Goal: Task Accomplishment & Management: Use online tool/utility

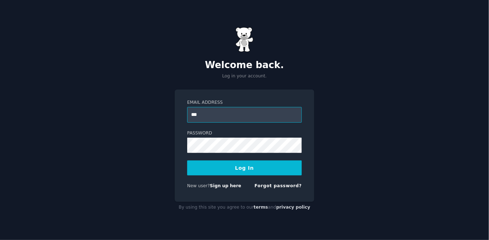
type input "**********"
click at [235, 172] on button "Log In" at bounding box center [244, 167] width 115 height 15
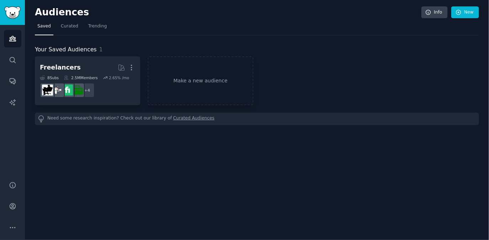
click at [125, 27] on nav "Saved Curated Trending" at bounding box center [257, 28] width 444 height 15
click at [100, 49] on div "Your Saved Audiences 1" at bounding box center [257, 49] width 444 height 9
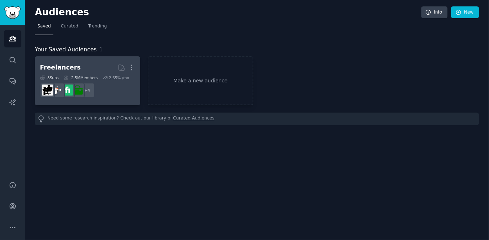
click at [93, 63] on h2 "Freelancers More" at bounding box center [87, 67] width 95 height 12
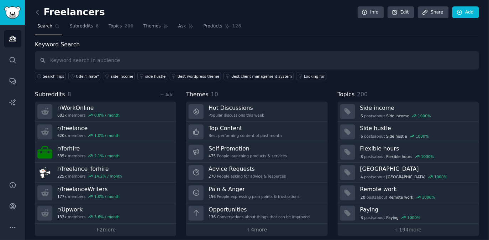
scroll to position [5, 0]
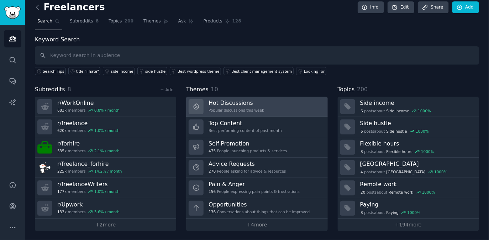
click at [291, 99] on link "Hot Discussions Popular discussions this week" at bounding box center [256, 106] width 141 height 20
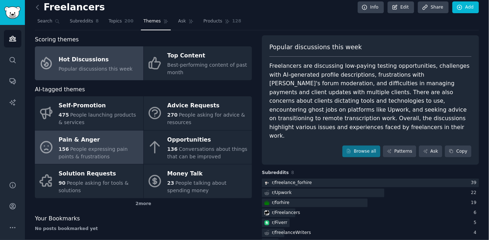
click at [115, 141] on div "Pain & Anger" at bounding box center [99, 139] width 81 height 11
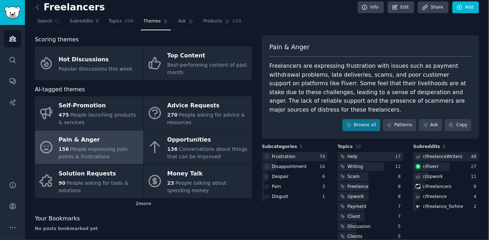
click at [344, 75] on div "Freelancers are expressing frustration with issues such as payment withdrawal p…" at bounding box center [371, 88] width 202 height 52
click at [372, 78] on div "Freelancers are expressing frustration with issues such as payment withdrawal p…" at bounding box center [371, 88] width 202 height 52
click at [348, 63] on div "Freelancers are expressing frustration with issues such as payment withdrawal p…" at bounding box center [371, 88] width 202 height 52
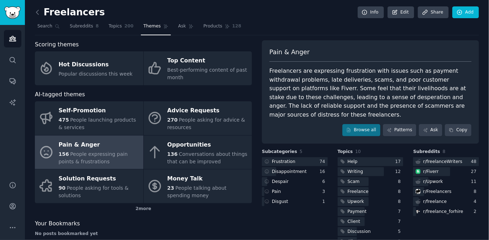
click at [331, 67] on div "Freelancers are expressing frustration with issues such as payment withdrawal p…" at bounding box center [371, 93] width 202 height 52
click at [308, 59] on div "Pain & Anger" at bounding box center [371, 55] width 202 height 14
click at [19, 19] on link "Sidebar" at bounding box center [12, 12] width 25 height 25
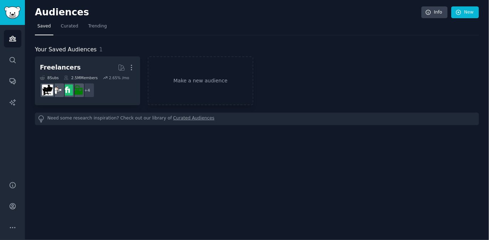
click at [142, 39] on div "Your Saved Audiences 1 Freelancers Curated by GummySearch More 8 Sub s 2.5M Mem…" at bounding box center [257, 80] width 444 height 90
click at [188, 74] on link "Make a new audience" at bounding box center [200, 80] width 105 height 49
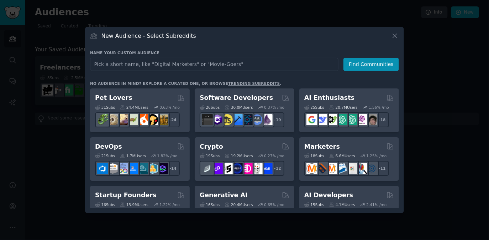
click at [161, 66] on input "text" at bounding box center [214, 64] width 249 height 13
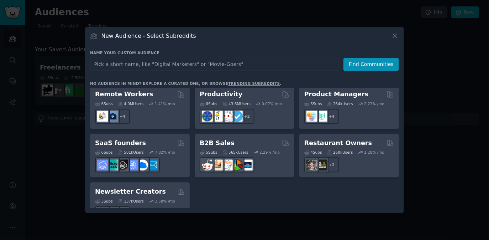
scroll to position [555, 0]
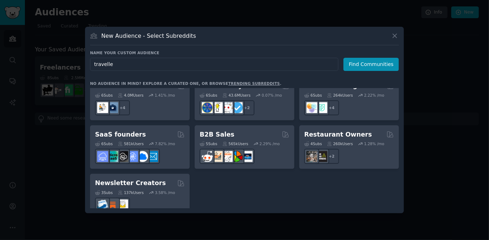
type input "traveller"
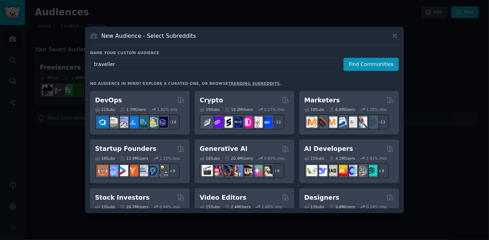
scroll to position [0, 0]
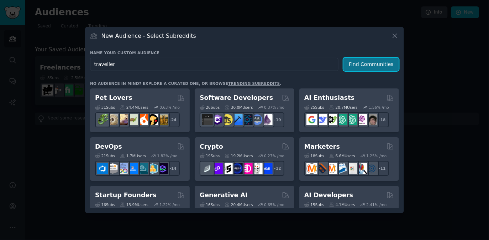
click at [372, 59] on button "Find Communities" at bounding box center [372, 64] width 56 height 13
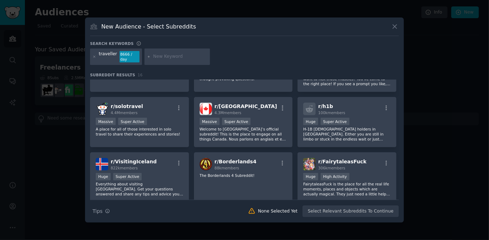
scroll to position [144, 0]
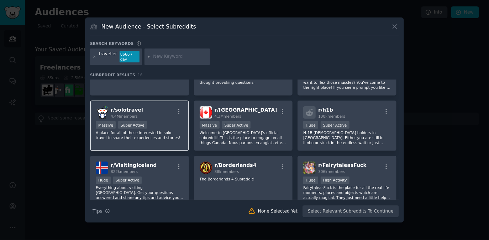
click at [160, 126] on div "Massive Super Active" at bounding box center [140, 125] width 88 height 9
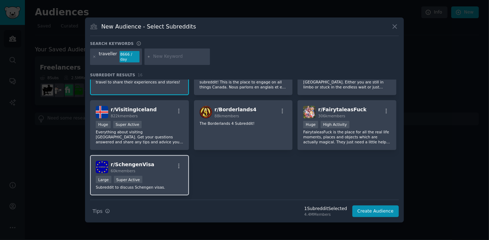
scroll to position [219, 0]
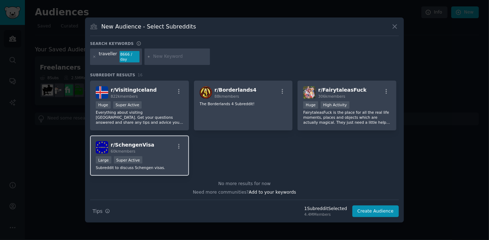
click at [167, 156] on div ">= 95th percentile for submissions / day Large Super Active" at bounding box center [140, 160] width 88 height 9
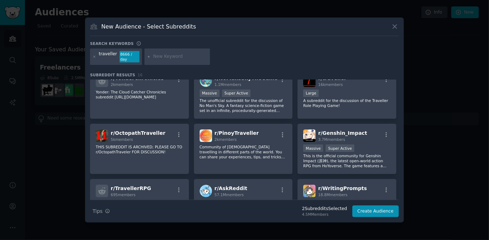
scroll to position [0, 0]
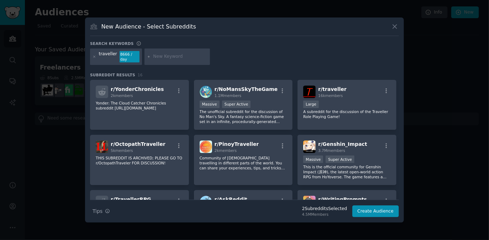
click at [153, 55] on input "text" at bounding box center [180, 56] width 54 height 6
type input "g"
type input "r"
type input "travel guide"
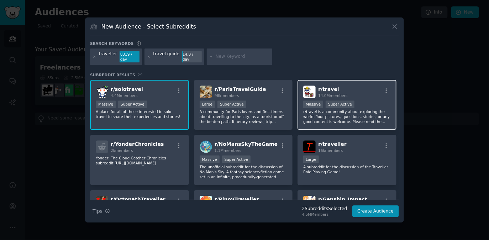
click at [323, 116] on p "r/travel is a community about exploring the world. Your pictures, questions, st…" at bounding box center [347, 116] width 88 height 15
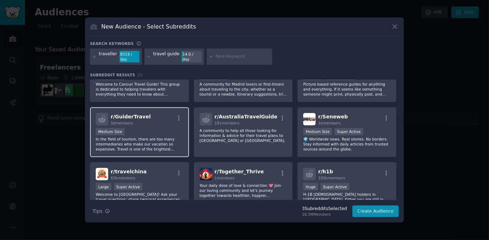
scroll to position [312, 0]
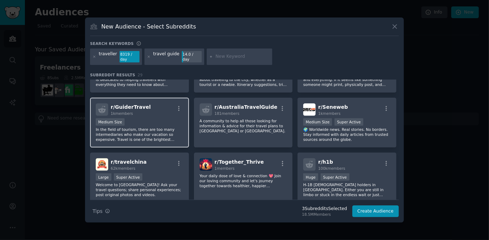
click at [148, 139] on p "In the field of tourism, there are too many intermediaries who make our vacatio…" at bounding box center [140, 134] width 88 height 15
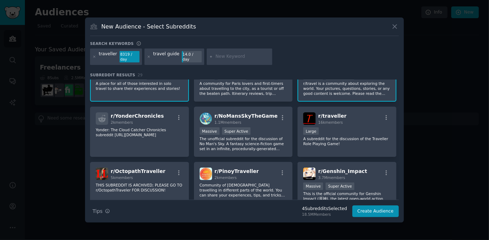
scroll to position [0, 0]
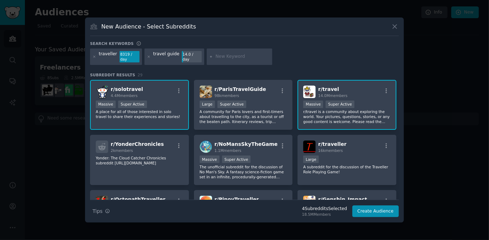
click at [165, 54] on div "travel guide" at bounding box center [166, 56] width 26 height 11
click at [166, 54] on div "travel guide" at bounding box center [166, 56] width 26 height 11
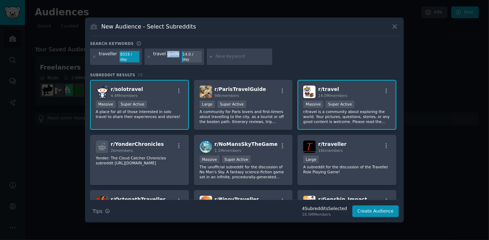
click at [166, 54] on div "travel guide" at bounding box center [166, 56] width 26 height 11
click at [365, 211] on button "Create Audience" at bounding box center [376, 211] width 47 height 12
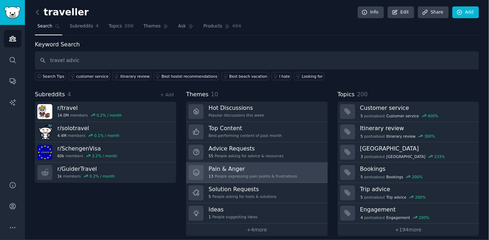
type input "travel advice"
click at [269, 173] on div "13 People expressing pain points & frustrations" at bounding box center [253, 175] width 89 height 5
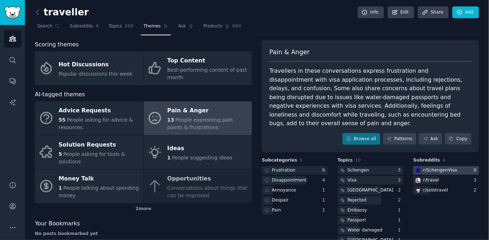
click at [423, 167] on div "r/ SchengenVisa" at bounding box center [440, 170] width 34 height 6
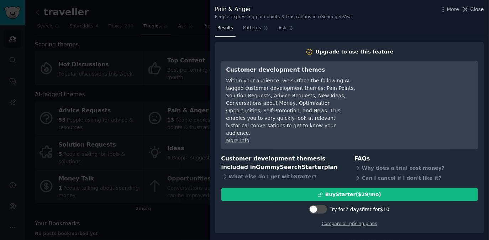
click at [478, 11] on span "Close" at bounding box center [478, 9] width 14 height 7
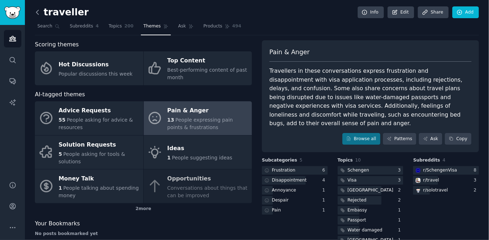
click at [39, 11] on icon at bounding box center [37, 12] width 7 height 7
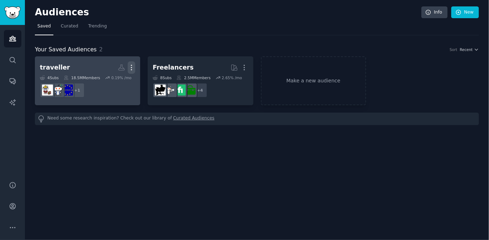
click at [132, 64] on icon "button" at bounding box center [131, 67] width 7 height 7
click at [113, 68] on p "View" at bounding box center [110, 69] width 12 height 7
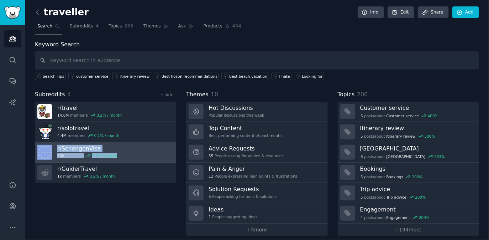
click at [121, 152] on link "r/ SchengenVisa 60k members 3.2 % / month" at bounding box center [105, 152] width 141 height 20
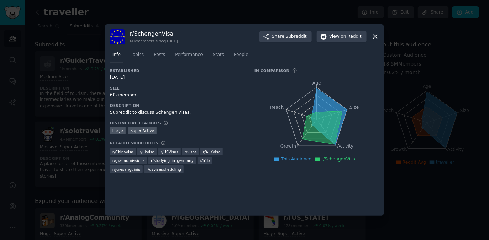
click at [377, 37] on icon at bounding box center [375, 36] width 7 height 7
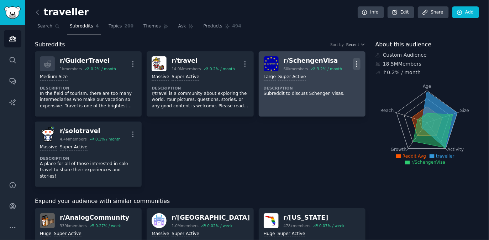
click at [356, 60] on icon "button" at bounding box center [356, 63] width 7 height 7
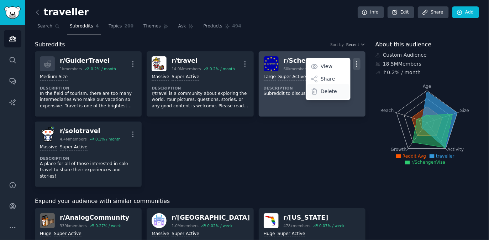
click at [327, 92] on p "Delete" at bounding box center [329, 91] width 16 height 7
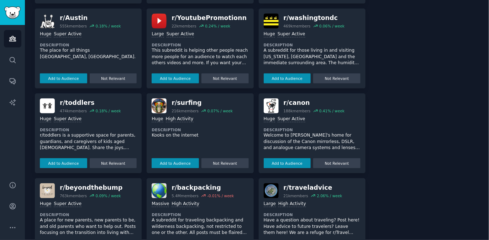
scroll to position [241, 0]
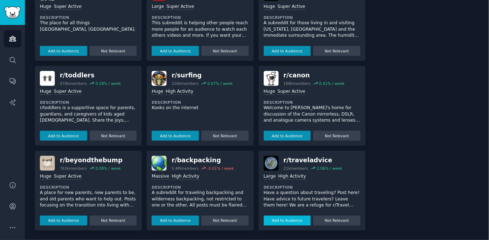
click at [304, 222] on button "Add to Audience" at bounding box center [287, 220] width 47 height 10
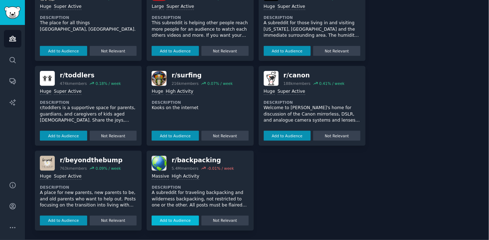
scroll to position [305, 0]
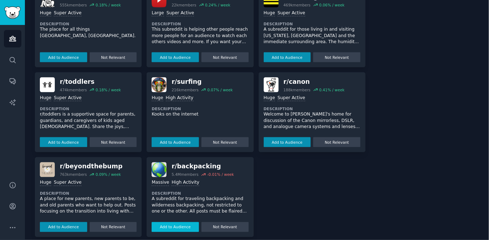
click at [184, 223] on button "Add to Audience" at bounding box center [175, 227] width 47 height 10
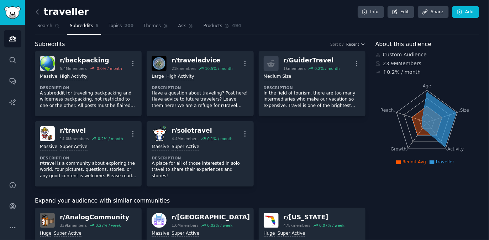
scroll to position [0, 0]
click at [306, 167] on div "r/ backpacking 5.4M members -0.0 % / month More Massive High Activity Descripti…" at bounding box center [200, 118] width 331 height 135
click at [40, 25] on span "Search" at bounding box center [44, 26] width 15 height 6
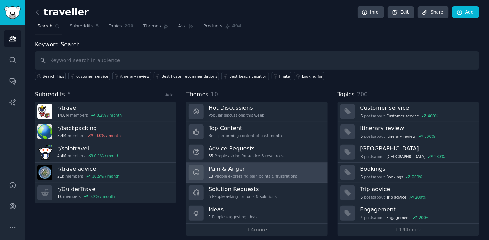
click at [248, 168] on h3 "Pain & Anger" at bounding box center [253, 168] width 89 height 7
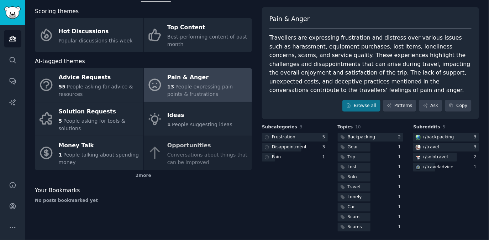
scroll to position [35, 0]
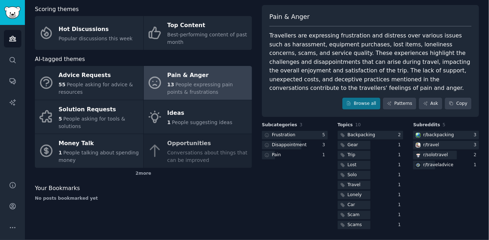
click at [404, 45] on div "Travellers are expressing frustration and distress over various issues such as …" at bounding box center [371, 61] width 202 height 61
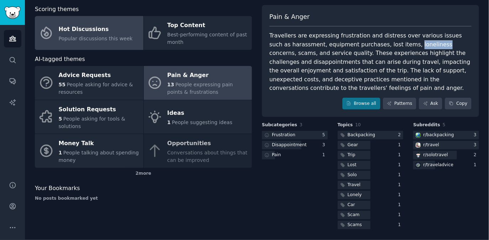
click at [85, 36] on span "Popular discussions this week" at bounding box center [96, 39] width 74 height 6
